Goal: Find specific page/section: Find specific page/section

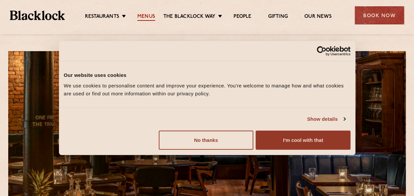
click at [146, 17] on link "Menus" at bounding box center [146, 17] width 18 height 7
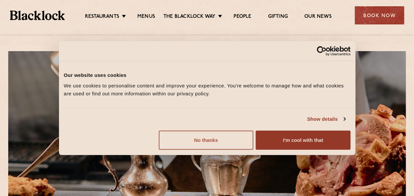
click at [210, 139] on button "No thanks" at bounding box center [206, 139] width 95 height 19
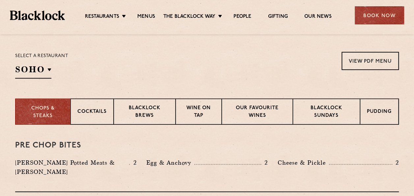
scroll to position [221, 0]
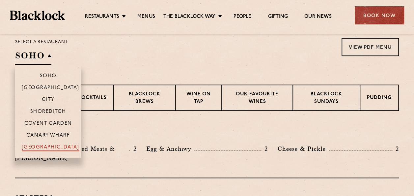
click at [59, 146] on p "[GEOGRAPHIC_DATA]" at bounding box center [51, 147] width 58 height 7
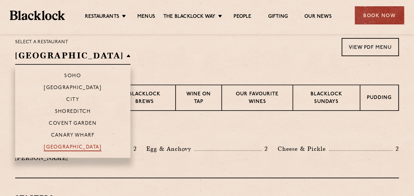
click at [59, 146] on p "[GEOGRAPHIC_DATA]" at bounding box center [73, 147] width 58 height 7
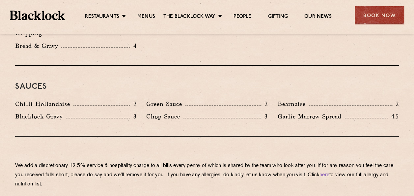
scroll to position [1078, 0]
